Goal: Information Seeking & Learning: Learn about a topic

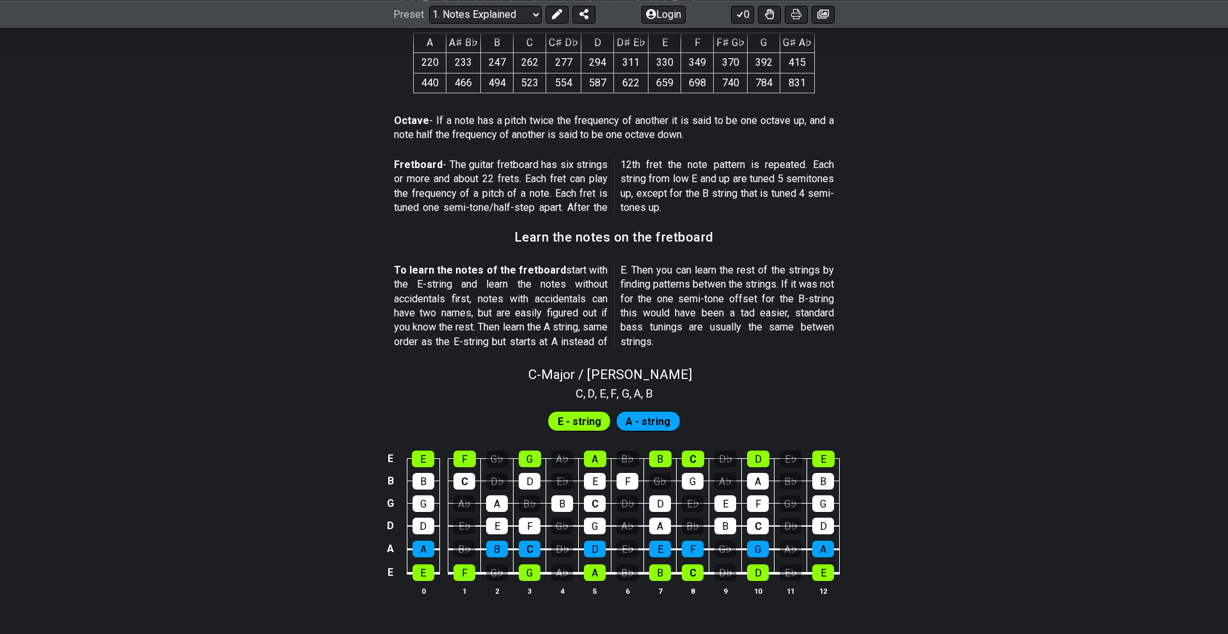
scroll to position [956, 0]
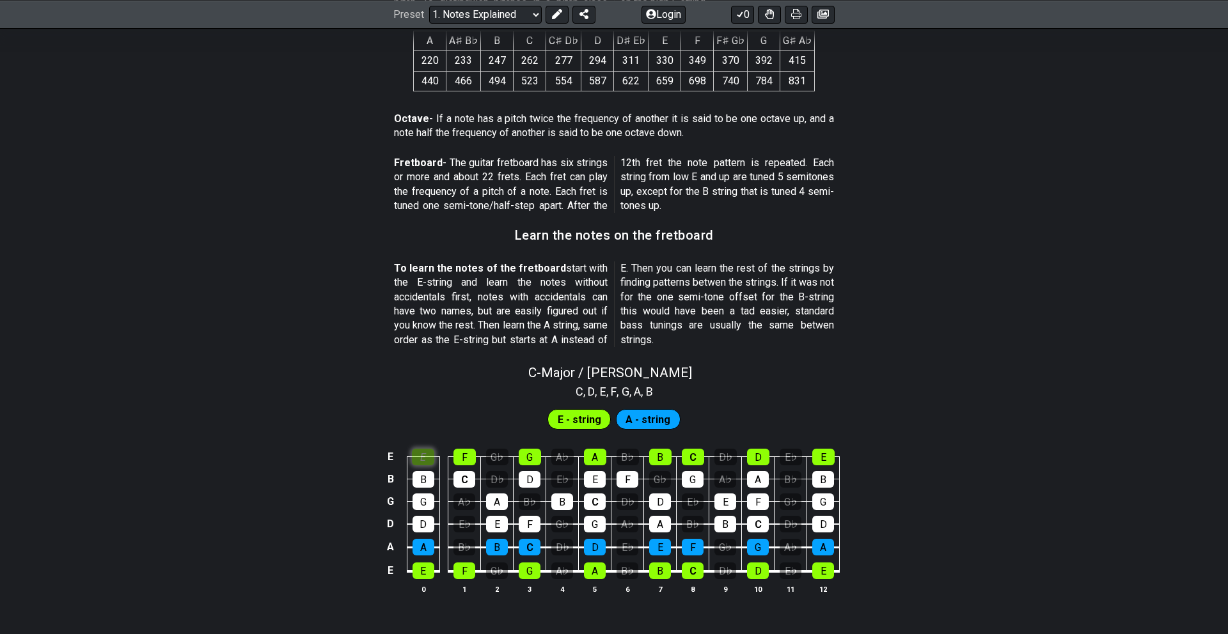
click at [420, 452] on div "E" at bounding box center [423, 457] width 22 height 17
click at [461, 456] on div "F" at bounding box center [464, 457] width 22 height 17
click at [418, 462] on div "E" at bounding box center [423, 457] width 22 height 17
click at [462, 458] on div "F" at bounding box center [464, 457] width 22 height 17
click at [501, 457] on div "G♭" at bounding box center [497, 457] width 22 height 17
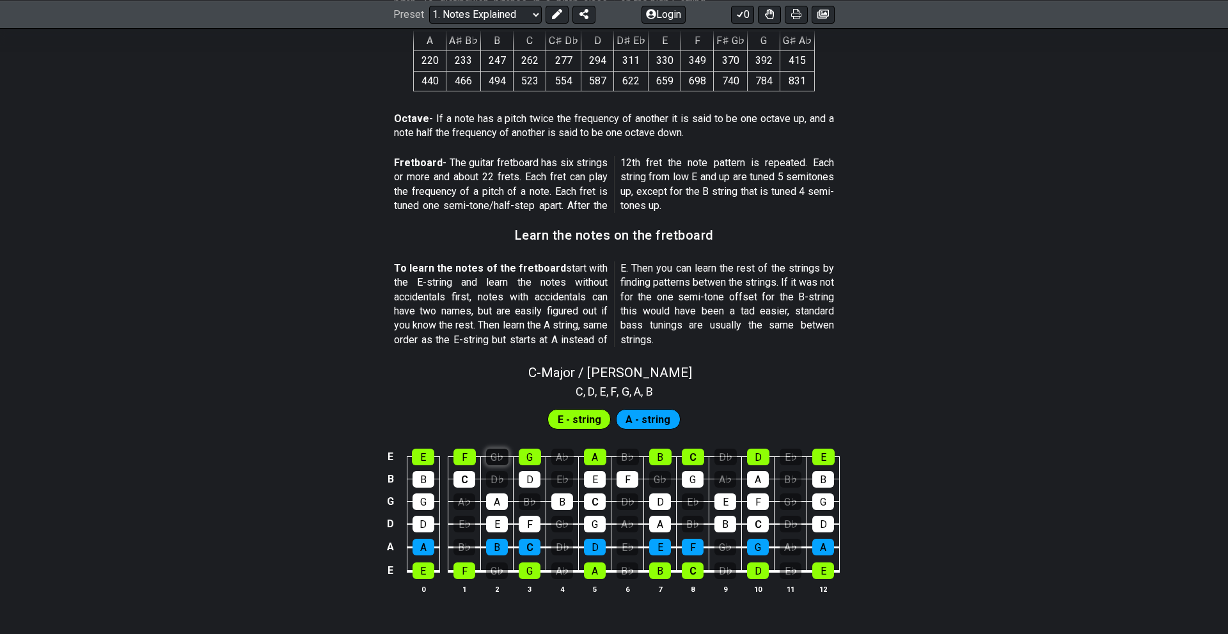
click at [501, 457] on div "G♭" at bounding box center [497, 457] width 22 height 17
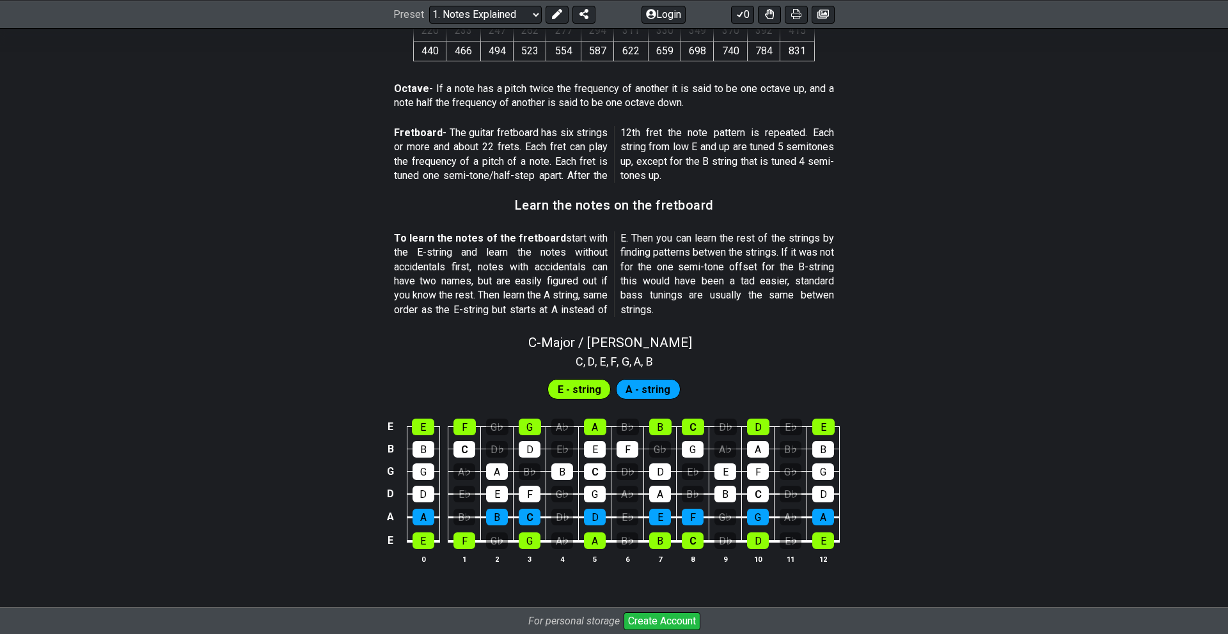
scroll to position [993, 0]
